Goal: Check status: Check status

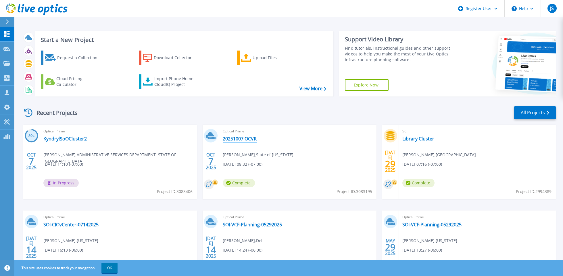
click at [243, 139] on link "20251007 OCVR" at bounding box center [240, 139] width 34 height 6
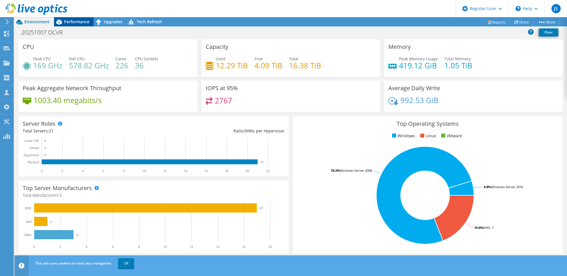
click at [74, 23] on span "Performance" at bounding box center [76, 21] width 25 height 5
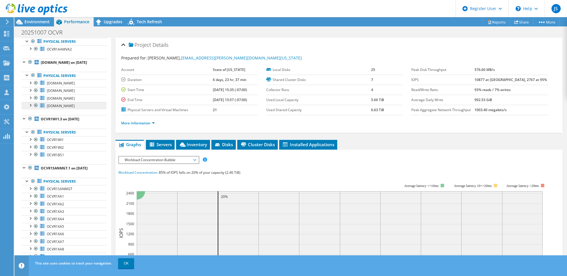
scroll to position [167, 0]
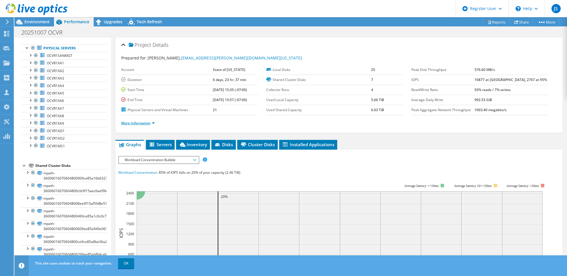
click at [148, 124] on link "More Information" at bounding box center [138, 123] width 34 height 5
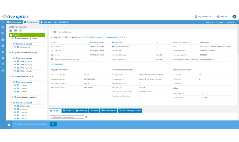
scroll to position [0, 0]
